Goal: Information Seeking & Learning: Learn about a topic

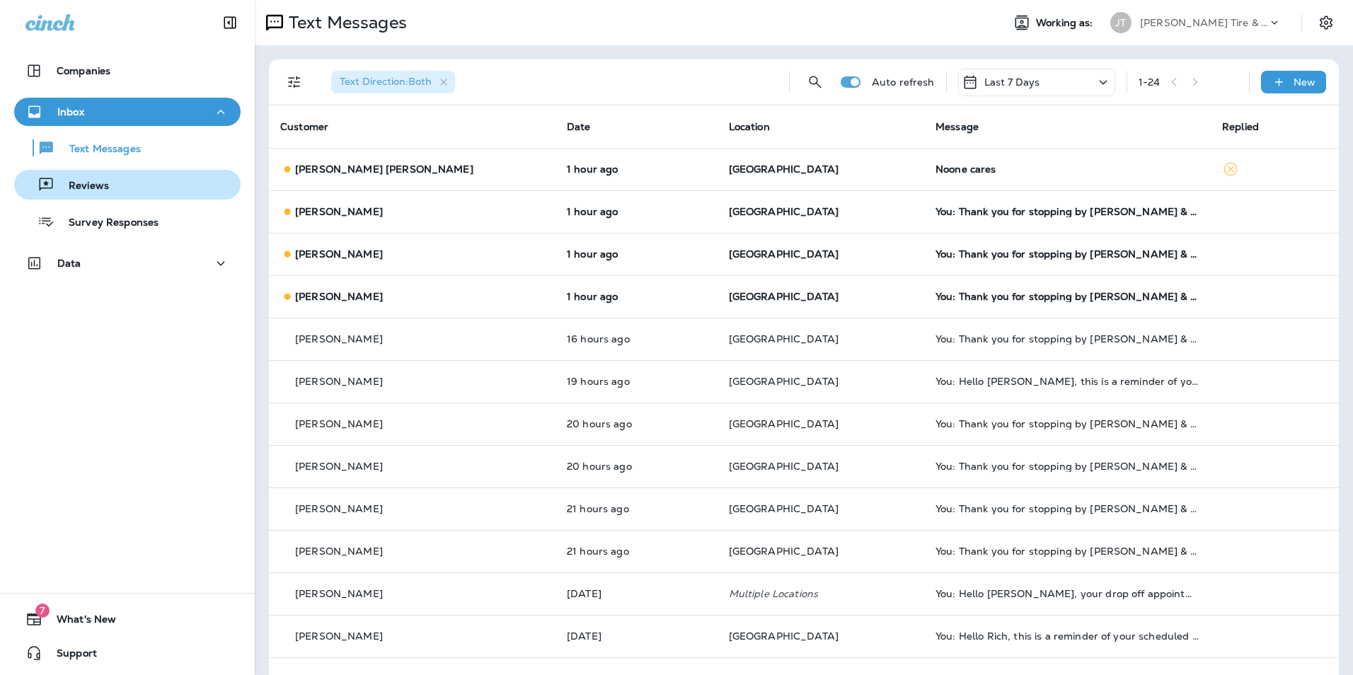
click at [131, 192] on div "Reviews" at bounding box center [127, 184] width 215 height 21
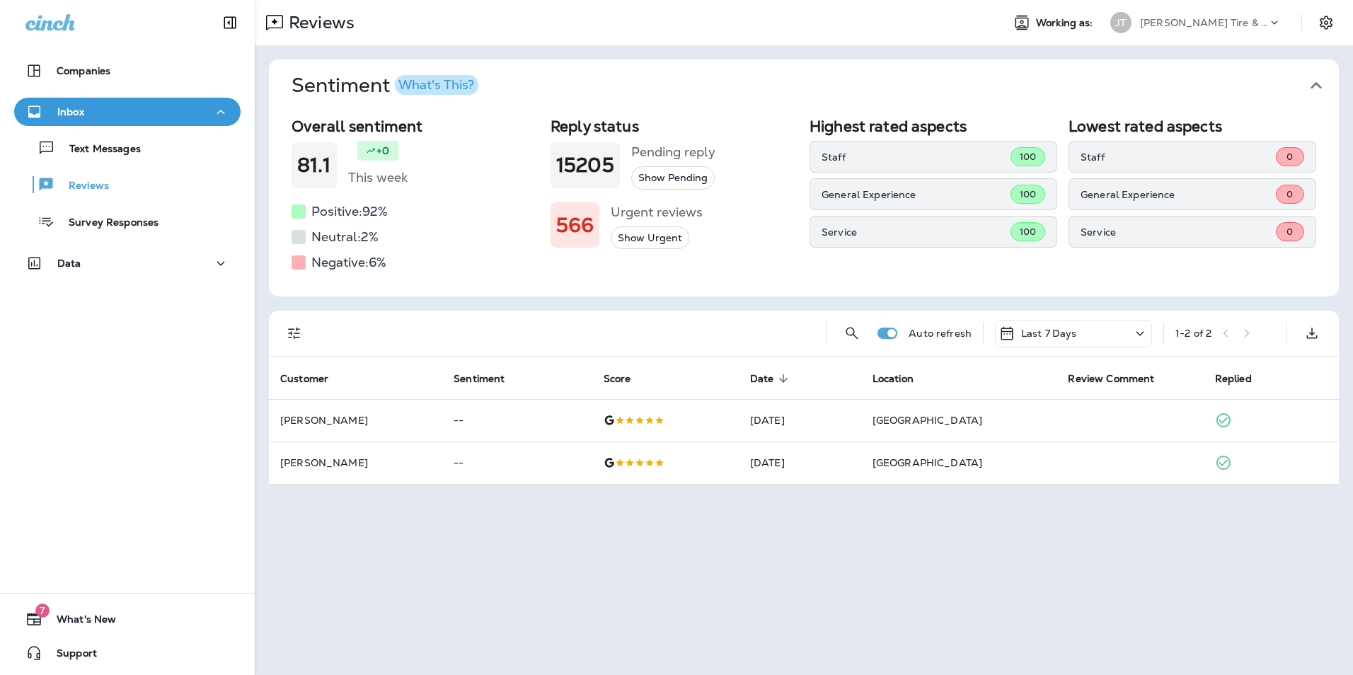
click at [442, 91] on div "What's This?" at bounding box center [436, 85] width 76 height 13
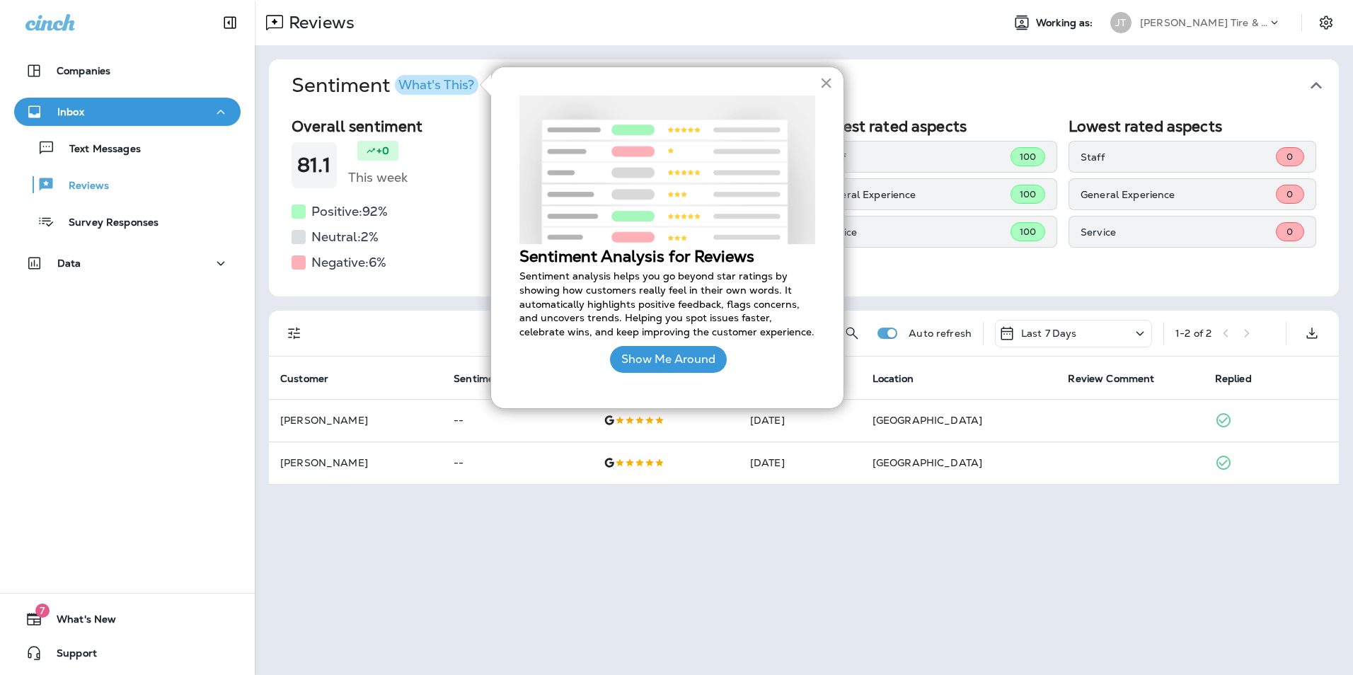
click at [829, 84] on button "×" at bounding box center [825, 82] width 13 height 23
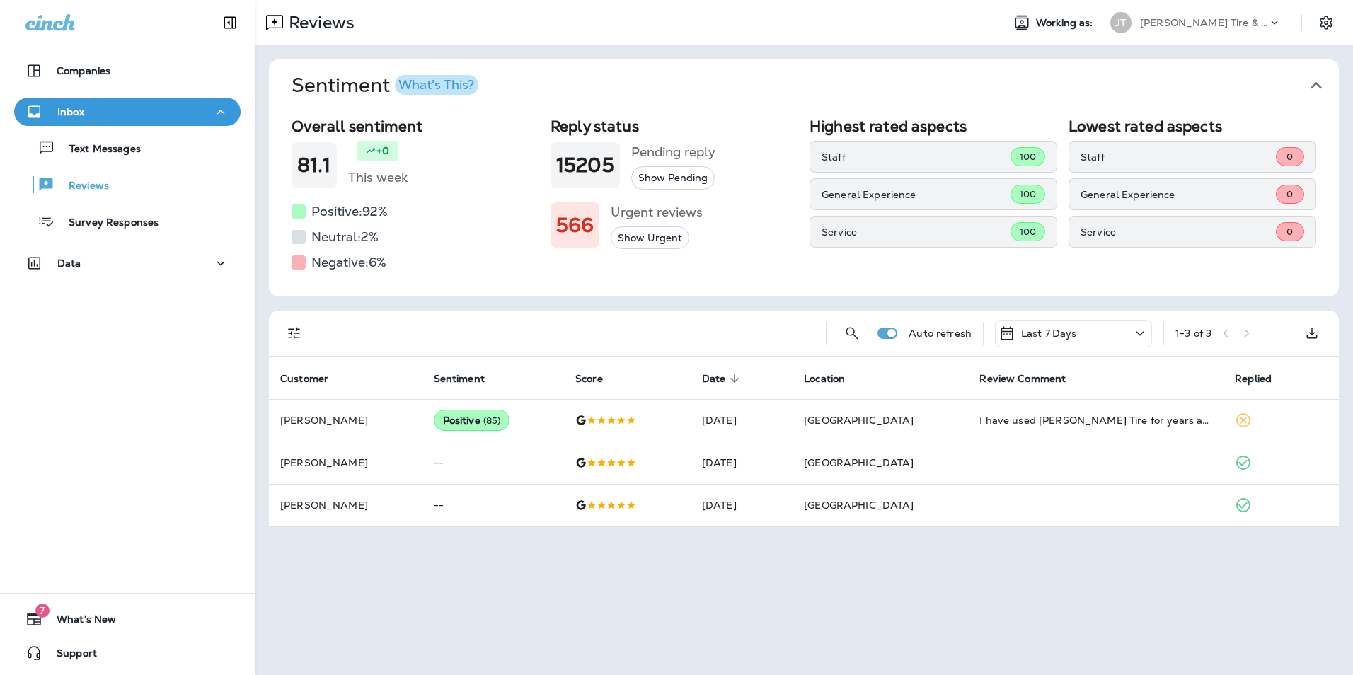
click at [302, 263] on div at bounding box center [299, 262] width 14 height 14
click at [337, 265] on h5 "Negative: 6 %" at bounding box center [348, 262] width 75 height 23
click at [299, 341] on icon "Filters" at bounding box center [294, 333] width 17 height 17
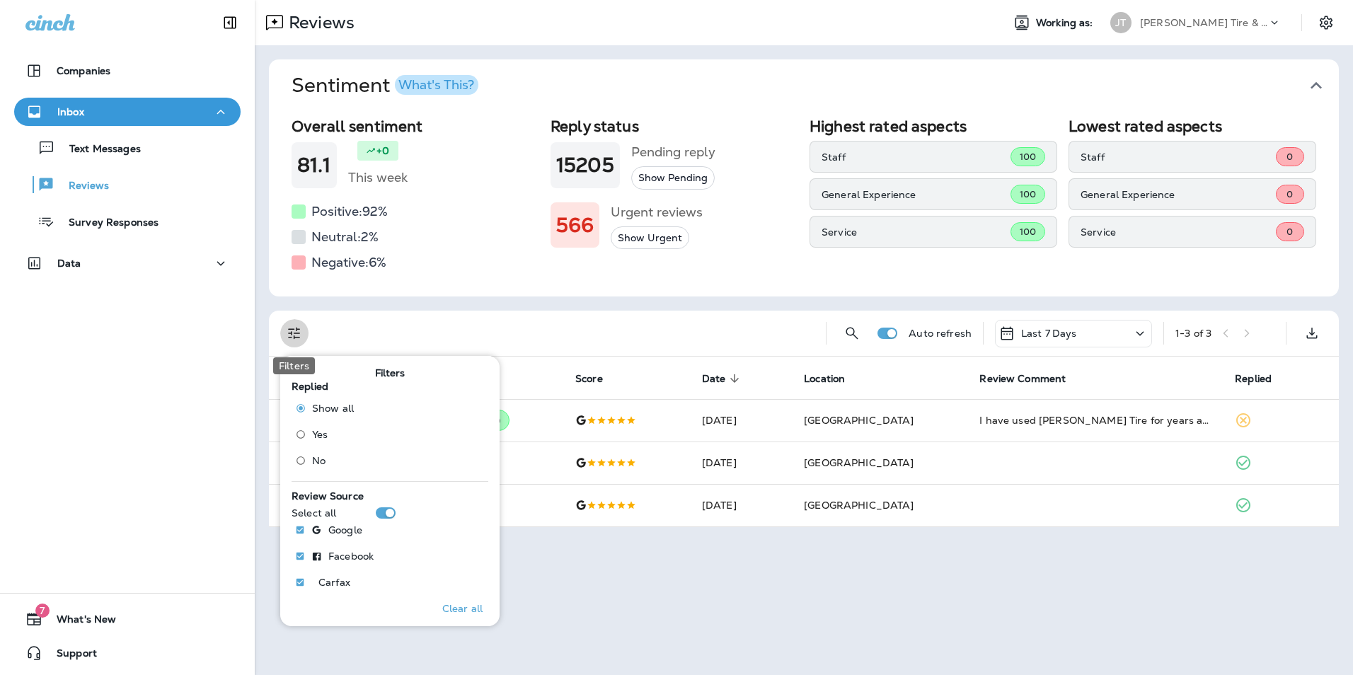
click at [292, 338] on icon "Filters" at bounding box center [294, 333] width 17 height 17
